Goal: Obtain resource: Download file/media

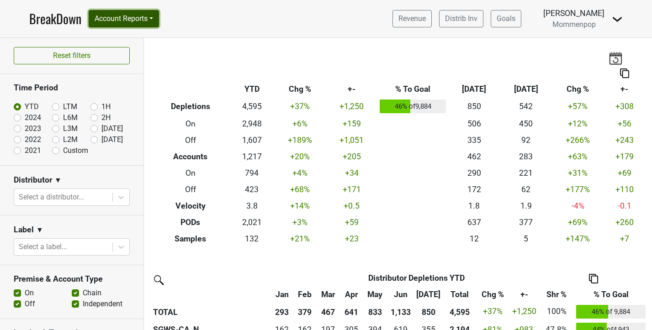
click at [125, 21] on button "Account Reports" at bounding box center [124, 18] width 70 height 17
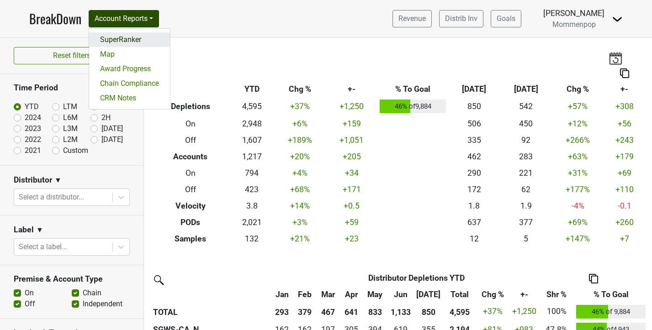
click at [123, 42] on link "SuperRanker" at bounding box center [129, 39] width 81 height 15
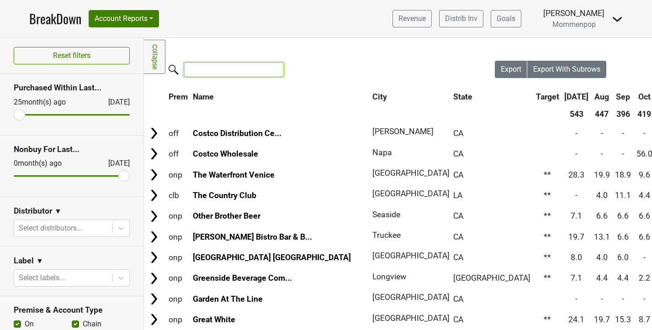
click at [218, 70] on input "search" at bounding box center [234, 70] width 100 height 14
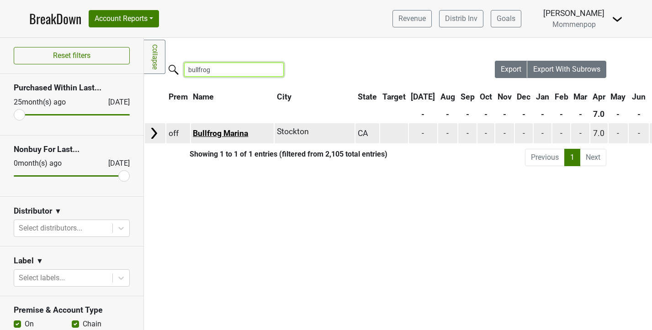
type input "bullfrog"
click at [221, 135] on link "Bullfrog Marina" at bounding box center [220, 133] width 55 height 9
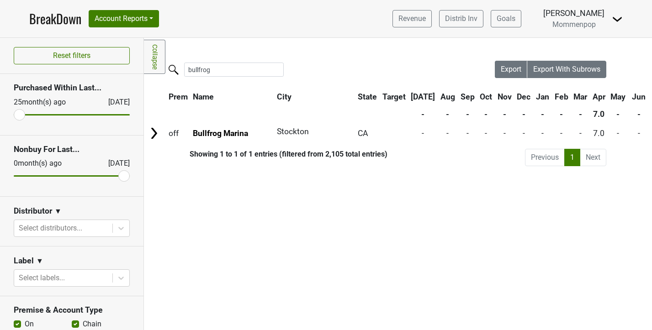
click at [44, 18] on link "BreakDown" at bounding box center [55, 18] width 52 height 19
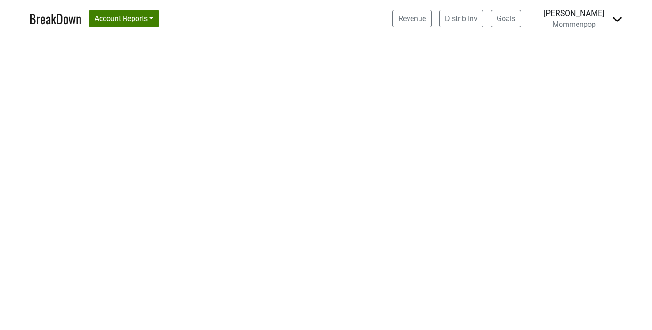
select select "CA"
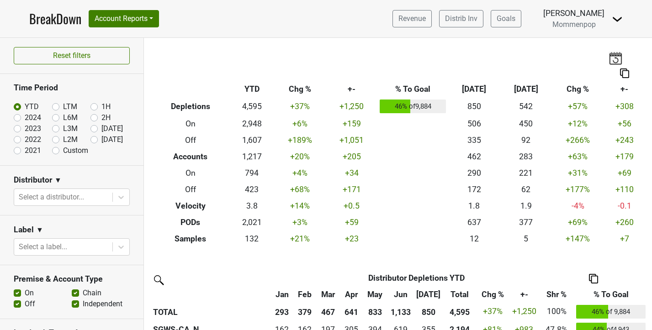
click at [63, 149] on label "Custom" at bounding box center [75, 150] width 25 height 11
click at [53, 149] on input "Custom" at bounding box center [70, 149] width 37 height 9
radio input "true"
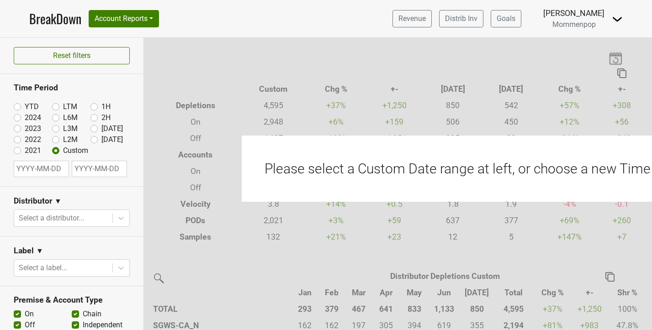
click at [46, 167] on input "text" at bounding box center [41, 169] width 55 height 16
select select "7"
select select "2025"
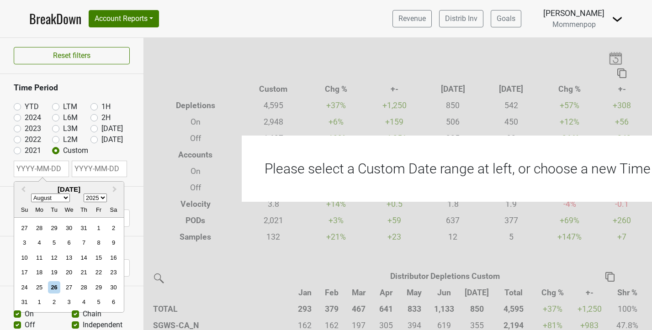
click at [58, 196] on select "January February March April May June July August September October November De…" at bounding box center [50, 198] width 39 height 9
select select "6"
click at [31, 194] on select "January February March April May June July August September October November De…" at bounding box center [50, 198] width 39 height 9
click at [58, 229] on div "1" at bounding box center [54, 228] width 12 height 12
type input "2025-07-01"
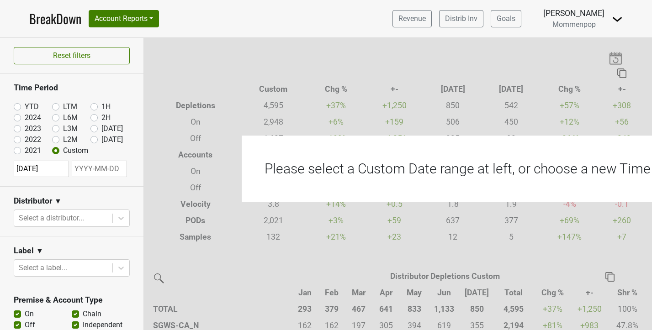
click at [103, 167] on input "text" at bounding box center [99, 169] width 55 height 16
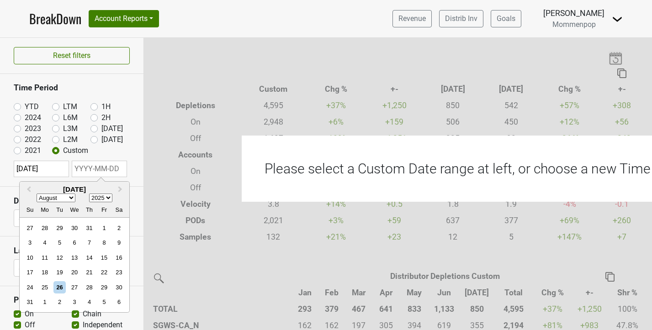
click at [72, 197] on select "January February March April May June July August September October November De…" at bounding box center [56, 198] width 39 height 9
select select "6"
click at [37, 194] on select "January February March April May June July August September October November De…" at bounding box center [56, 198] width 39 height 9
click at [105, 276] on div "25" at bounding box center [104, 272] width 12 height 12
type input "2025-07-25"
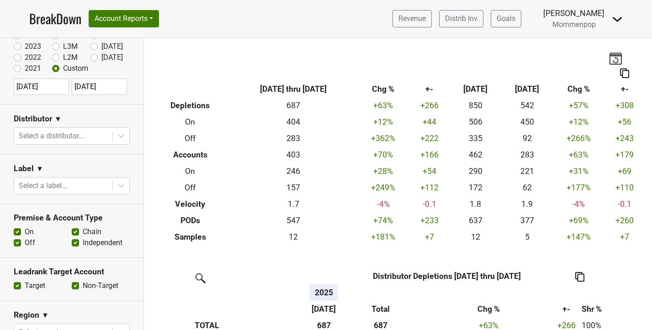
scroll to position [83, 0]
click at [83, 231] on label "Chain" at bounding box center [92, 231] width 19 height 11
click at [76, 231] on input "Chain" at bounding box center [75, 230] width 7 height 9
checkbox input "false"
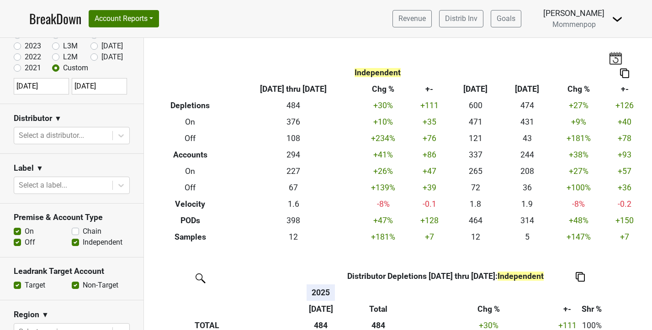
click at [25, 241] on label "Off" at bounding box center [30, 242] width 11 height 11
click at [17, 241] on input "Off" at bounding box center [17, 241] width 7 height 9
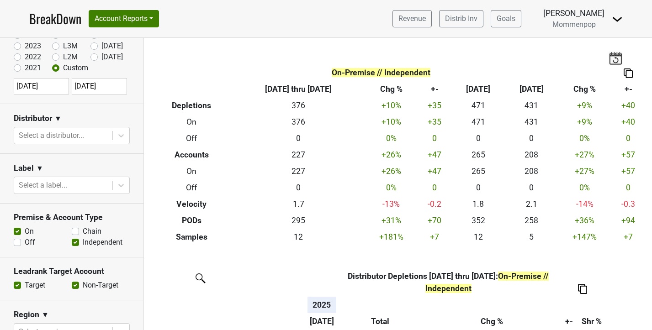
click at [25, 243] on label "Off" at bounding box center [30, 242] width 11 height 11
click at [18, 243] on input "Off" at bounding box center [17, 241] width 7 height 9
checkbox input "true"
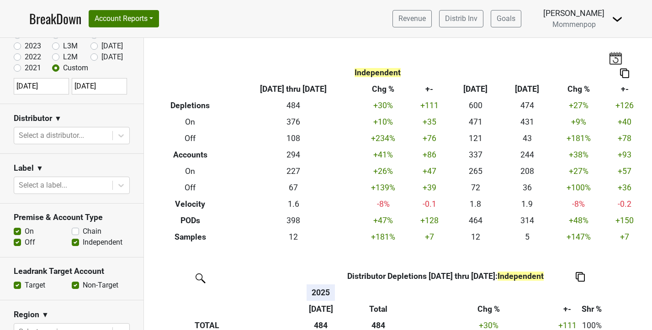
click at [25, 231] on label "On" at bounding box center [29, 231] width 9 height 11
click at [16, 231] on input "On" at bounding box center [17, 230] width 7 height 9
checkbox input "false"
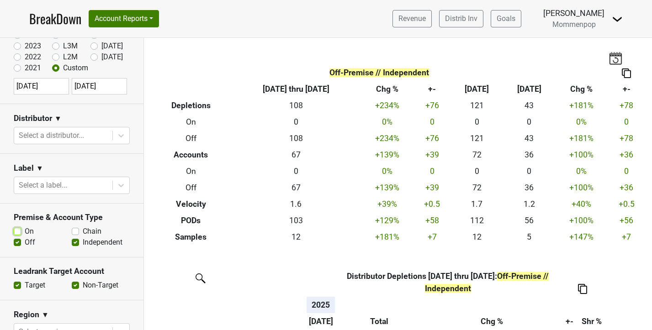
click at [83, 231] on label "Chain" at bounding box center [92, 231] width 19 height 11
click at [75, 231] on input "Chain" at bounding box center [75, 230] width 7 height 9
checkbox input "true"
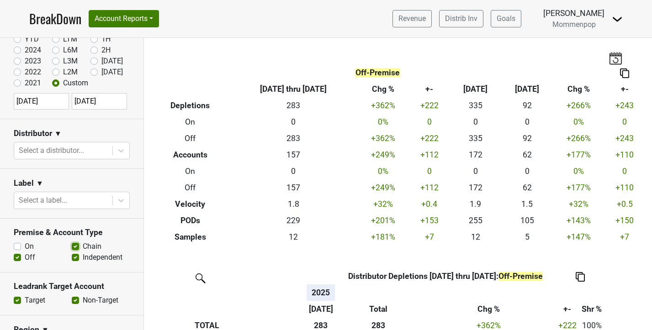
scroll to position [65, 0]
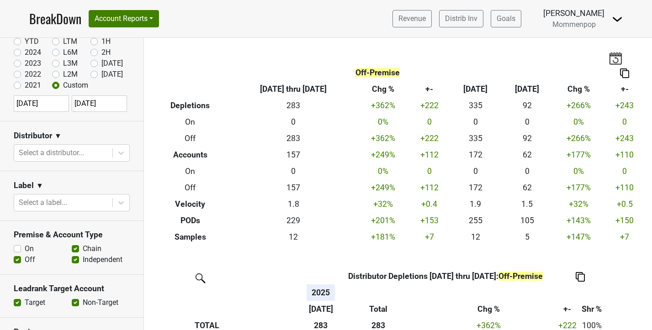
click at [101, 64] on label "Jul '25" at bounding box center [111, 63] width 21 height 11
click at [93, 64] on input "Jul '25" at bounding box center [109, 62] width 37 height 9
radio input "true"
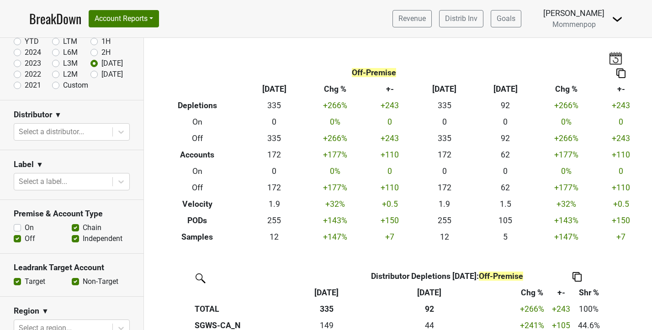
click at [83, 229] on label "Chain" at bounding box center [92, 228] width 19 height 11
click at [77, 229] on input "Chain" at bounding box center [75, 227] width 7 height 9
checkbox input "false"
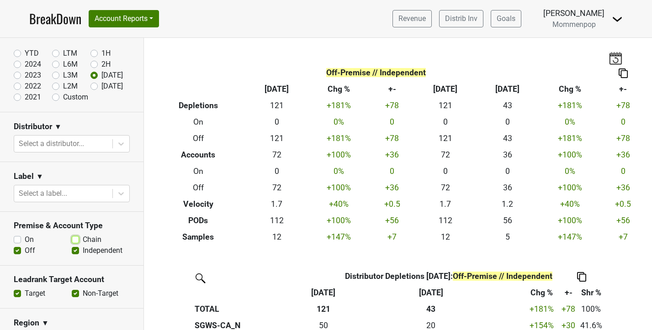
scroll to position [52, 0]
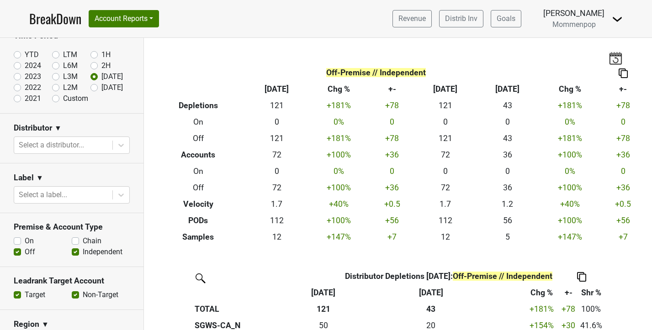
click at [63, 99] on label "Custom" at bounding box center [75, 98] width 25 height 11
click at [56, 99] on input "Custom" at bounding box center [70, 97] width 37 height 9
radio input "true"
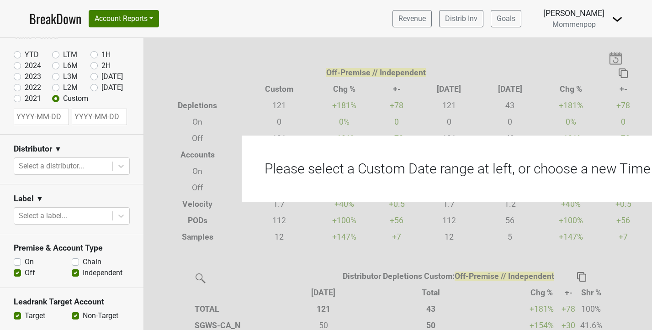
click at [40, 119] on input "text" at bounding box center [41, 117] width 55 height 16
select select "7"
select select "2025"
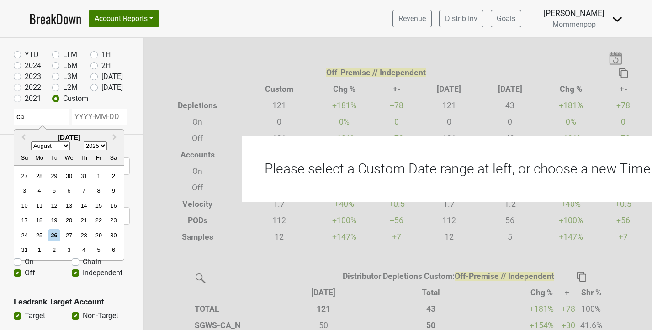
type input "c"
click at [68, 147] on select "January February March April May June July August September October November De…" at bounding box center [50, 146] width 39 height 9
select select "6"
click at [31, 142] on select "January February March April May June July August September October November De…" at bounding box center [50, 146] width 39 height 9
click at [54, 176] on div "1" at bounding box center [54, 176] width 12 height 12
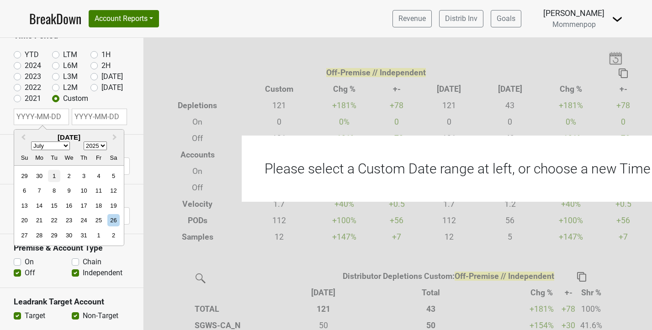
type input "2025-07-01"
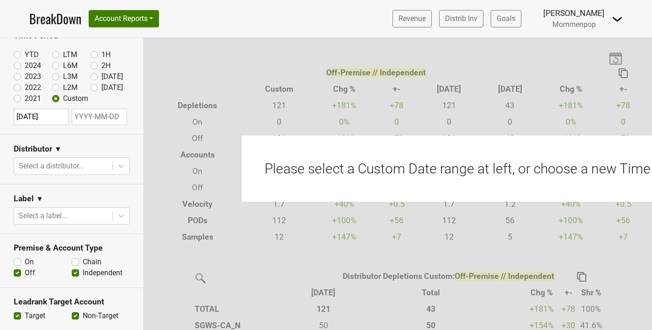
click at [94, 115] on input "text" at bounding box center [99, 117] width 55 height 16
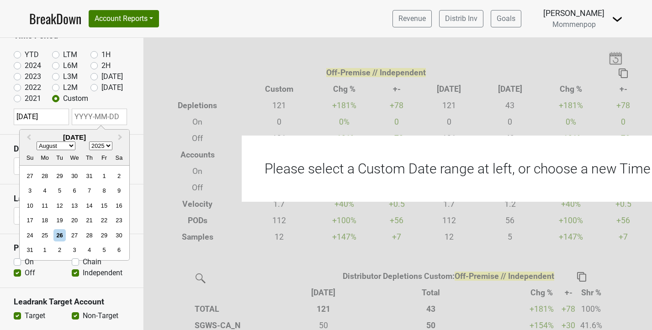
click at [72, 146] on select "January February March April May June July August September October November De…" at bounding box center [56, 146] width 39 height 9
select select "6"
click at [37, 142] on select "January February March April May June July August September October November De…" at bounding box center [56, 146] width 39 height 9
click at [101, 220] on div "25" at bounding box center [104, 220] width 12 height 12
type input "2025-07-25"
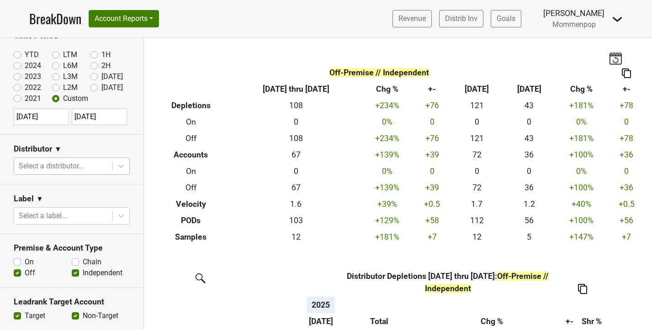
click at [81, 167] on div at bounding box center [63, 166] width 89 height 13
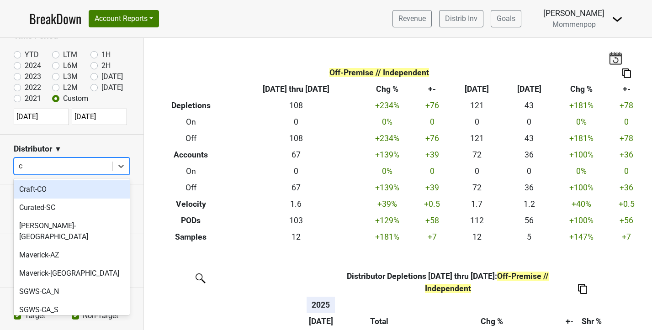
type input "ca"
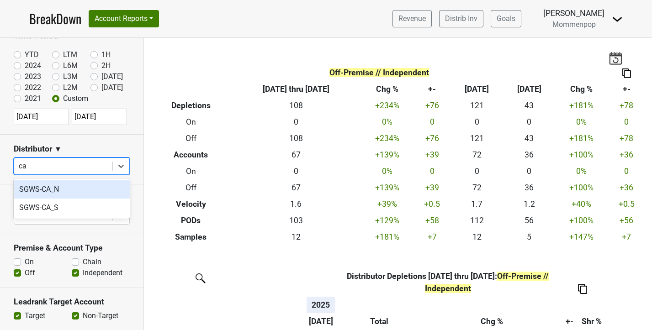
click at [51, 188] on div "SGWS-CA_N" at bounding box center [72, 190] width 116 height 18
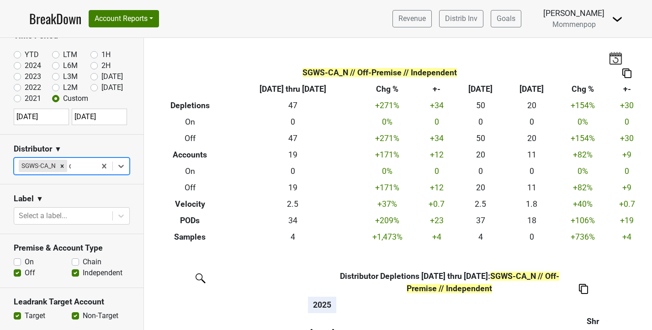
type input "ca"
click at [49, 193] on div "SGWS-CA_S" at bounding box center [72, 190] width 116 height 18
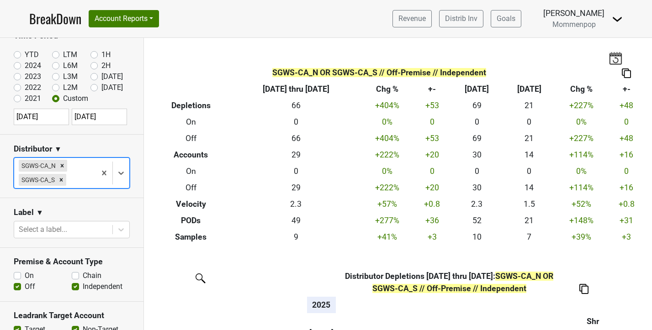
click at [25, 276] on label "On" at bounding box center [29, 276] width 9 height 11
click at [19, 276] on input "On" at bounding box center [17, 275] width 7 height 9
checkbox input "true"
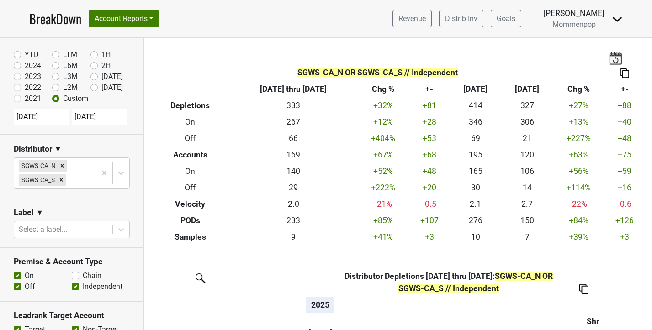
click at [25, 286] on label "Off" at bounding box center [30, 287] width 11 height 11
click at [17, 286] on input "Off" at bounding box center [17, 286] width 7 height 9
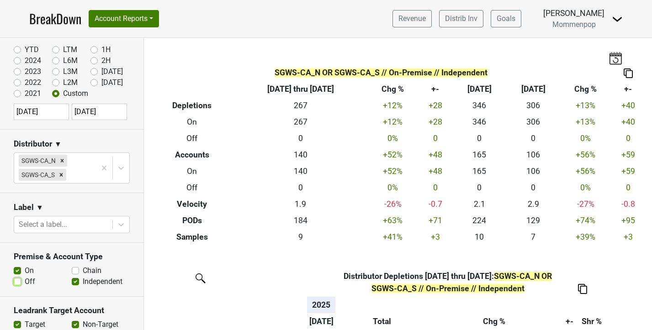
scroll to position [66, 0]
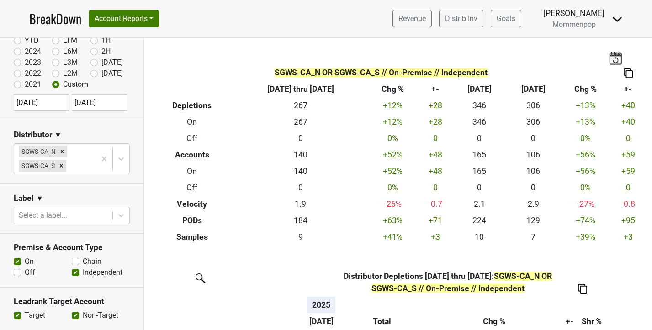
click at [25, 272] on label "Off" at bounding box center [30, 272] width 11 height 11
click at [18, 272] on input "Off" at bounding box center [17, 271] width 7 height 9
checkbox input "true"
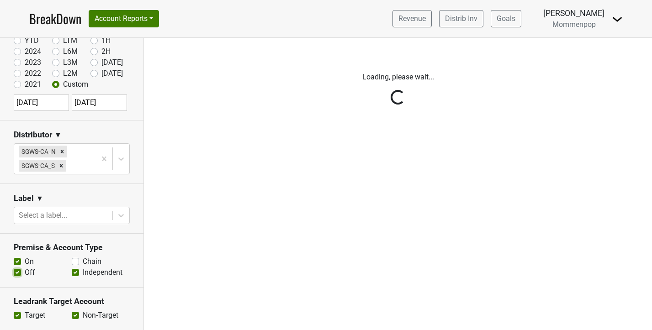
click at [25, 261] on label "On" at bounding box center [29, 261] width 9 height 11
click at [16, 261] on input "On" at bounding box center [17, 260] width 7 height 9
checkbox input "false"
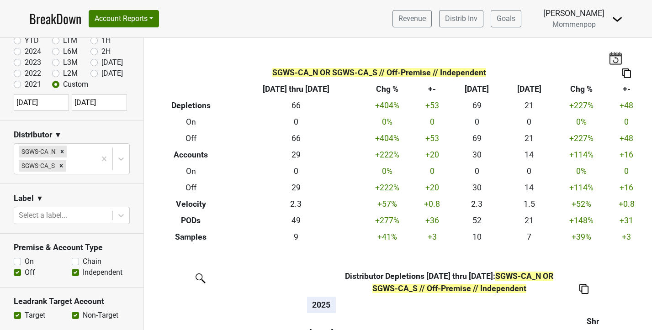
click at [628, 72] on img at bounding box center [626, 74] width 9 height 10
click at [627, 60] on div "Export to Excel" at bounding box center [624, 56] width 46 height 13
